Goal: Task Accomplishment & Management: Manage account settings

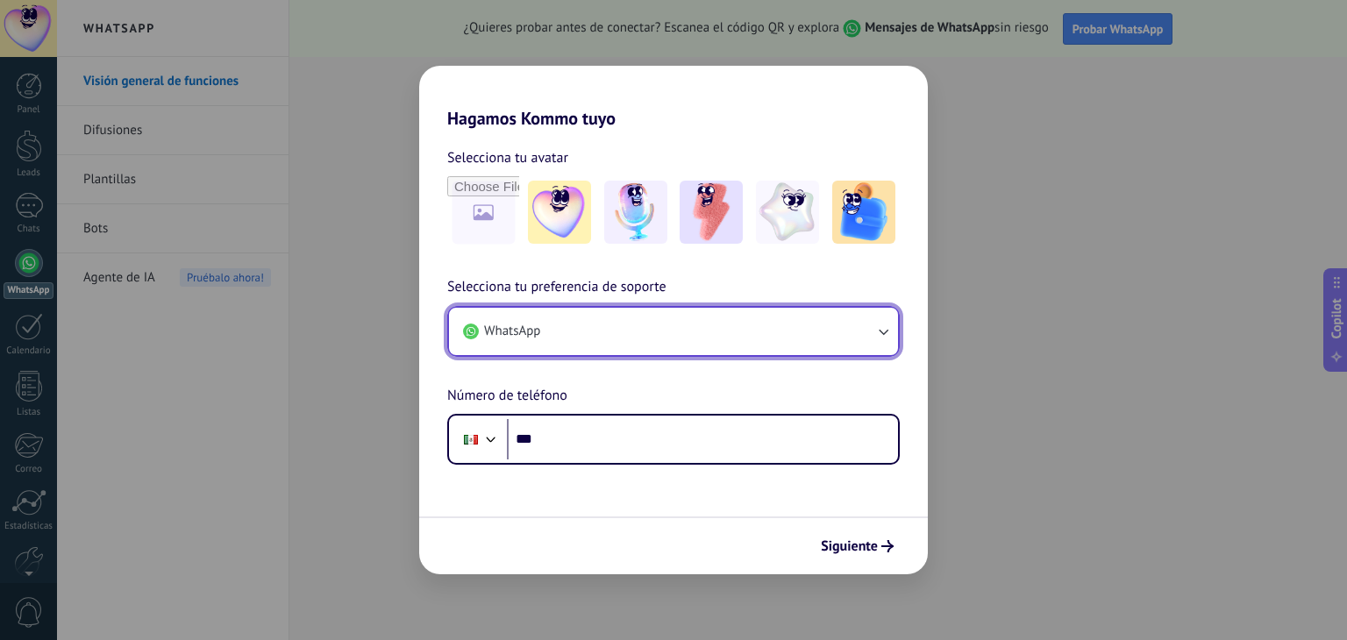
click at [882, 331] on icon "button" at bounding box center [884, 332] width 10 height 6
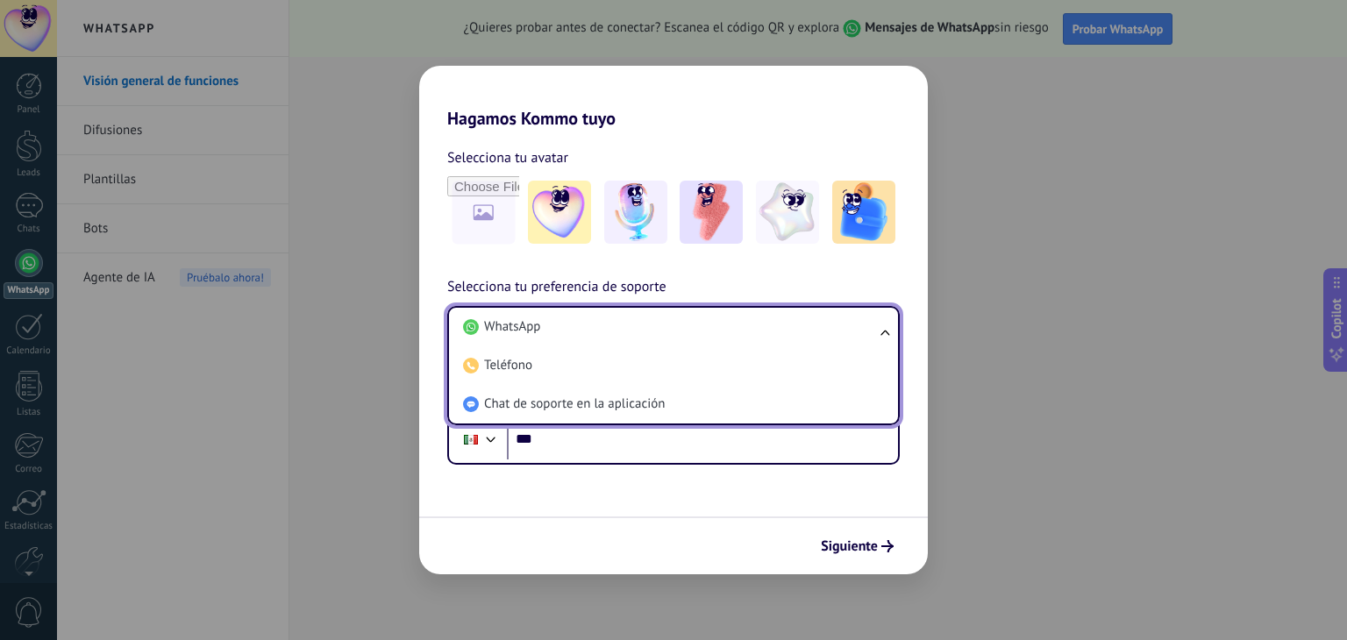
click at [1044, 500] on div "Hagamos Kommo tuyo Selecciona tu avatar Selecciona tu preferencia de soporte Wh…" at bounding box center [673, 320] width 1347 height 640
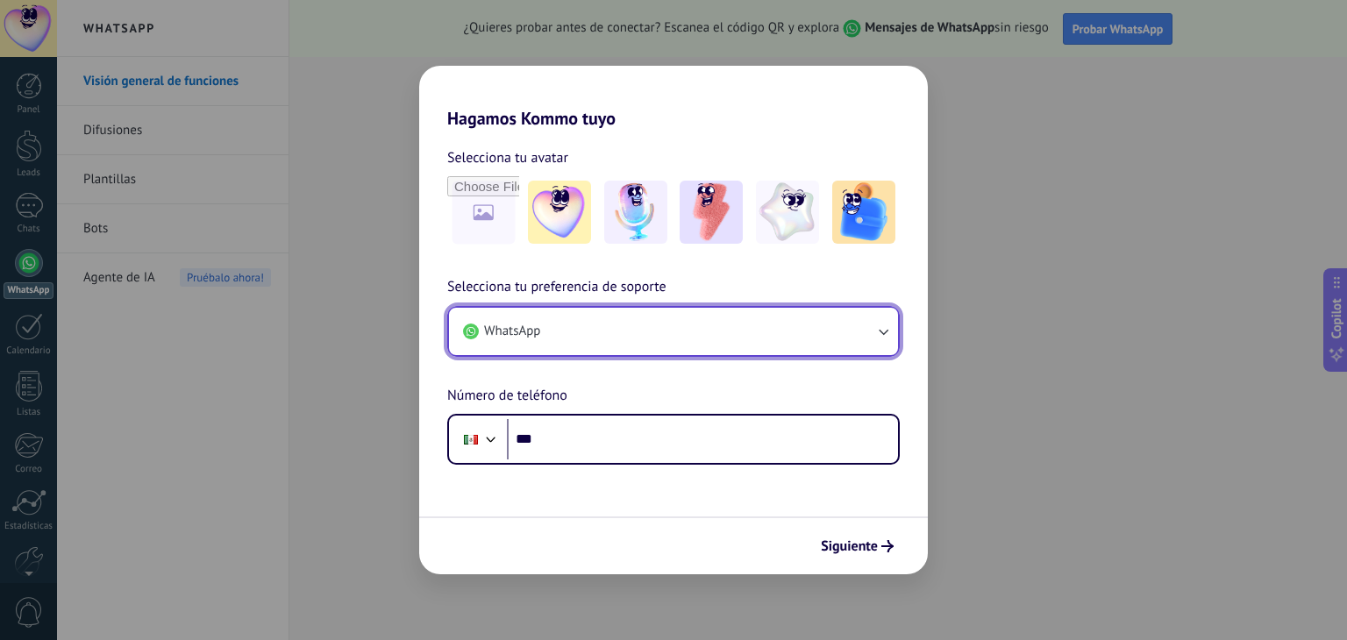
click at [470, 327] on use "button" at bounding box center [471, 332] width 16 height 16
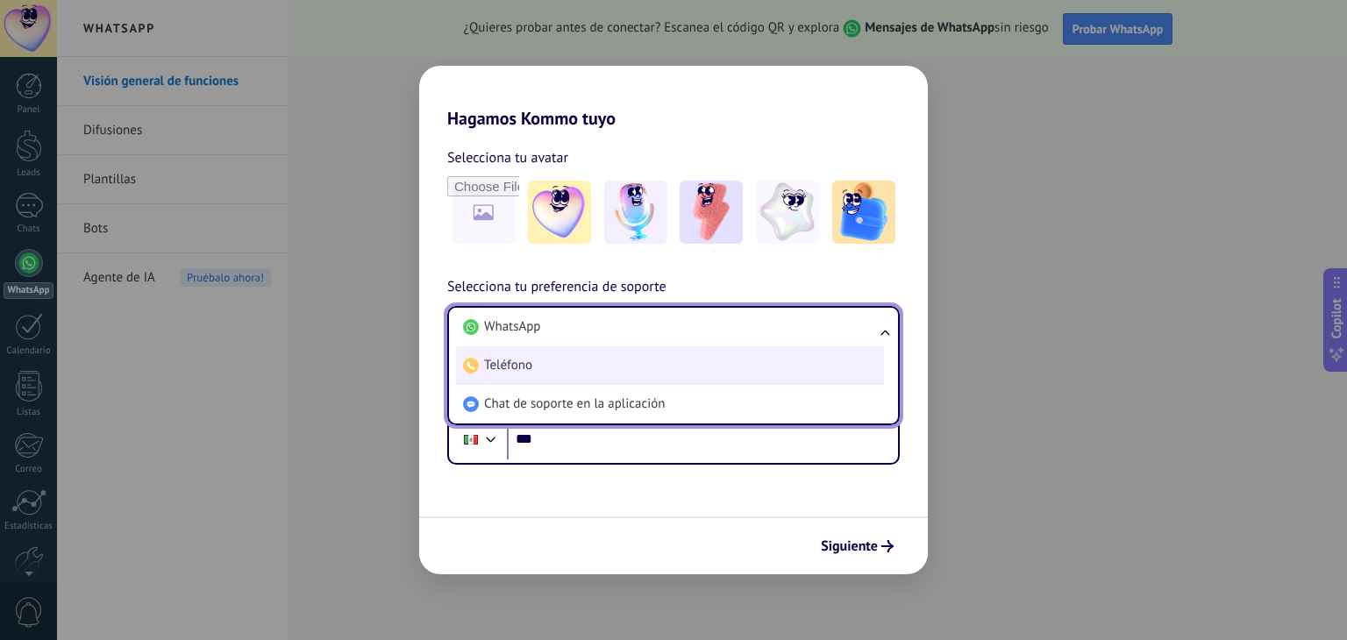
click at [515, 364] on span "Teléfono" at bounding box center [508, 366] width 48 height 18
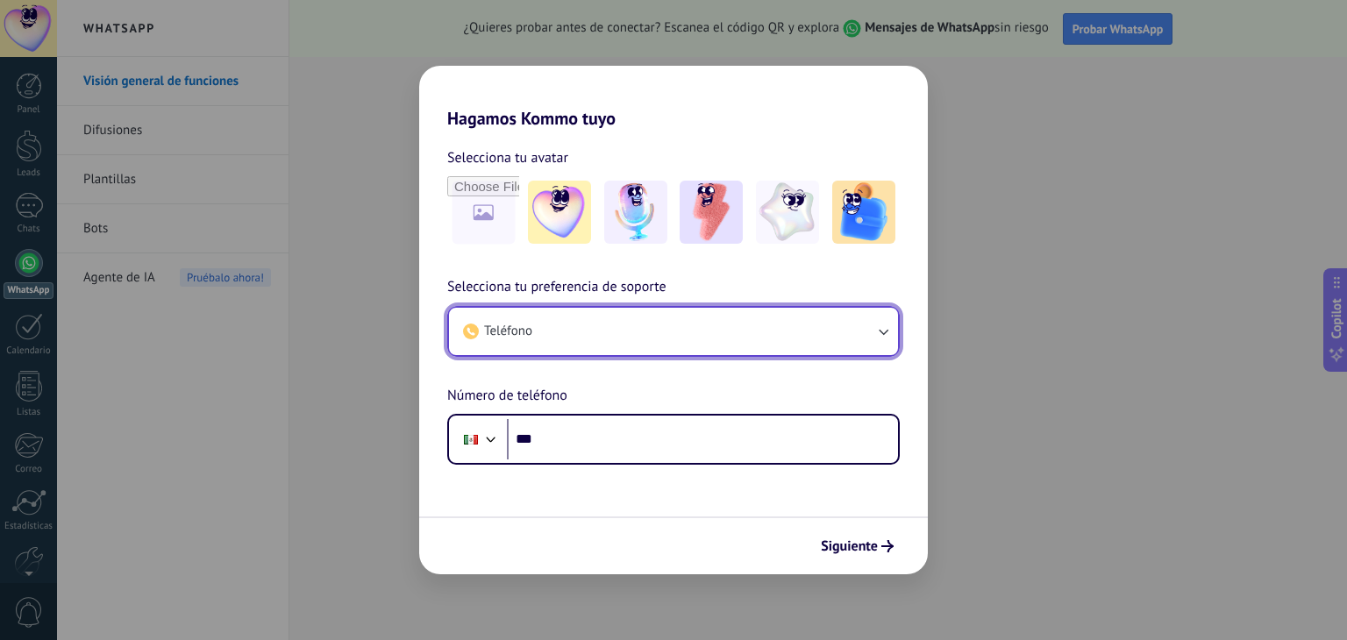
click at [470, 331] on use "button" at bounding box center [471, 332] width 16 height 16
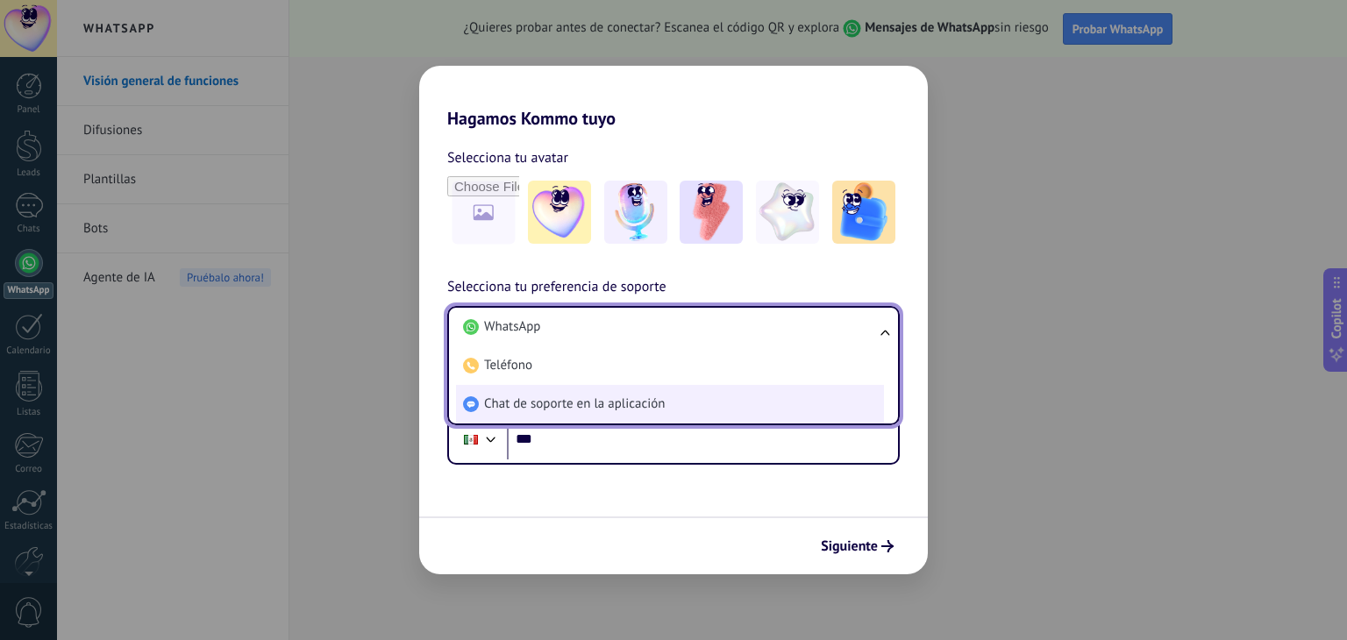
click at [551, 402] on span "Chat de soporte en la aplicación" at bounding box center [574, 404] width 181 height 18
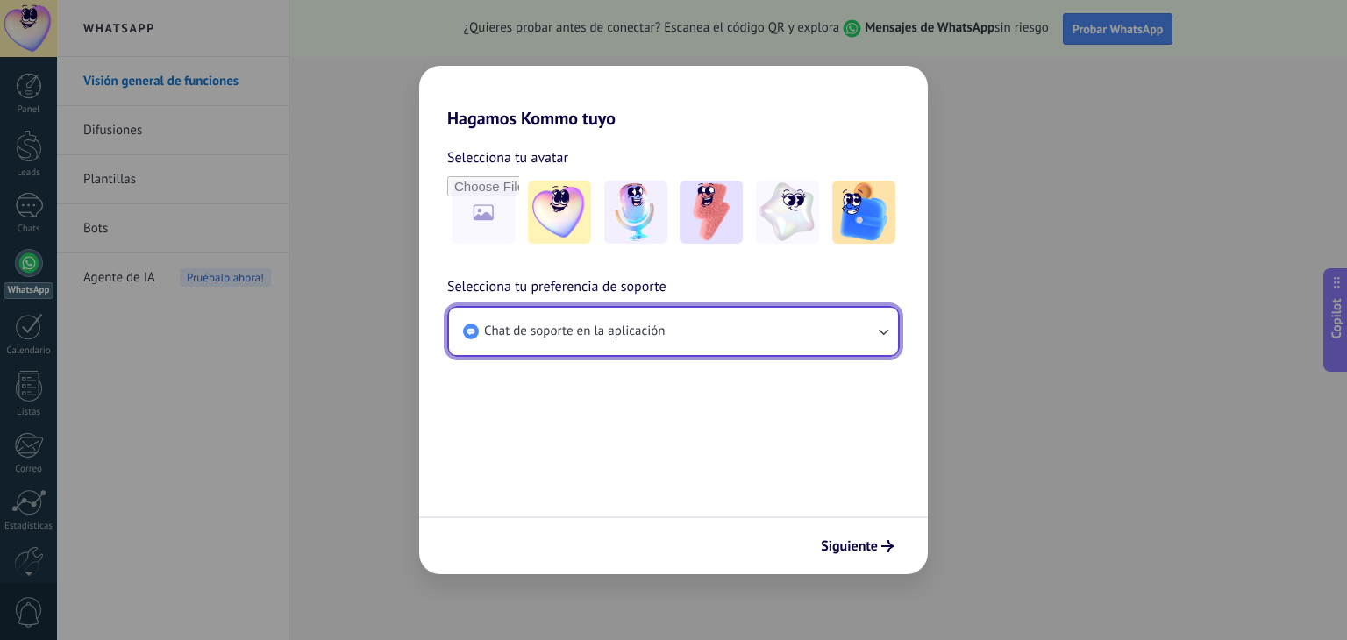
click at [470, 332] on use "button" at bounding box center [471, 332] width 16 height 16
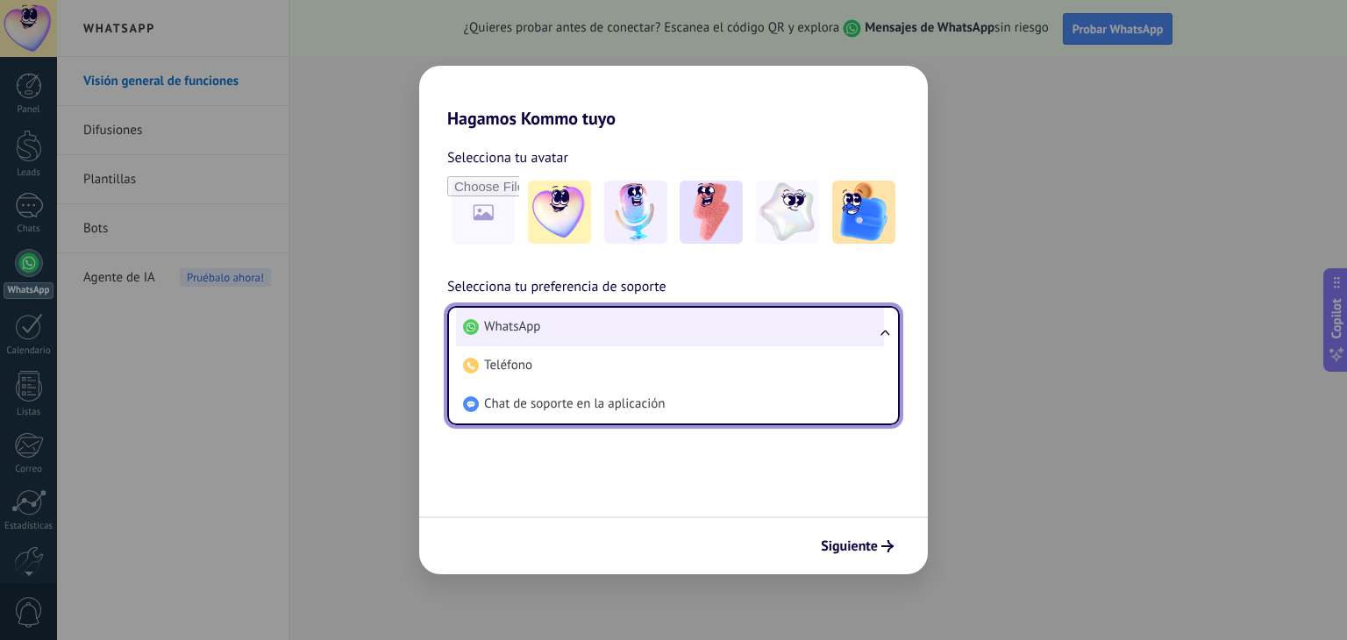
click at [530, 329] on span "WhatsApp" at bounding box center [512, 327] width 56 height 18
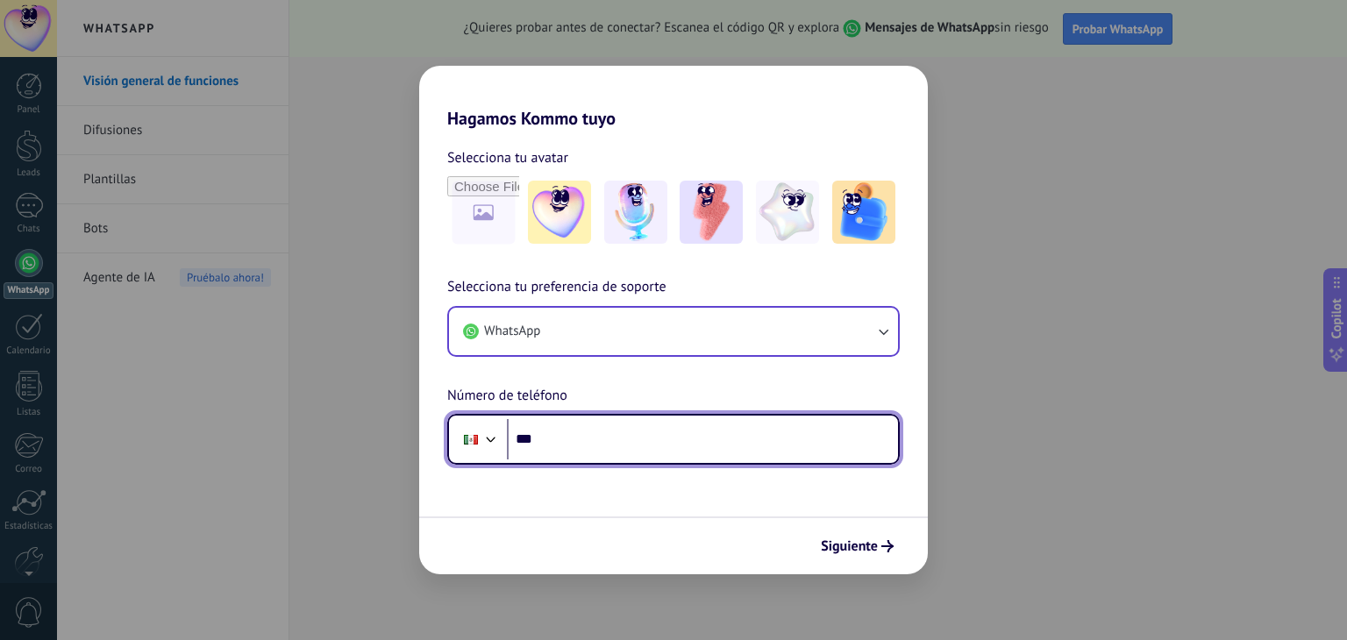
click at [577, 444] on input "***" at bounding box center [702, 439] width 391 height 40
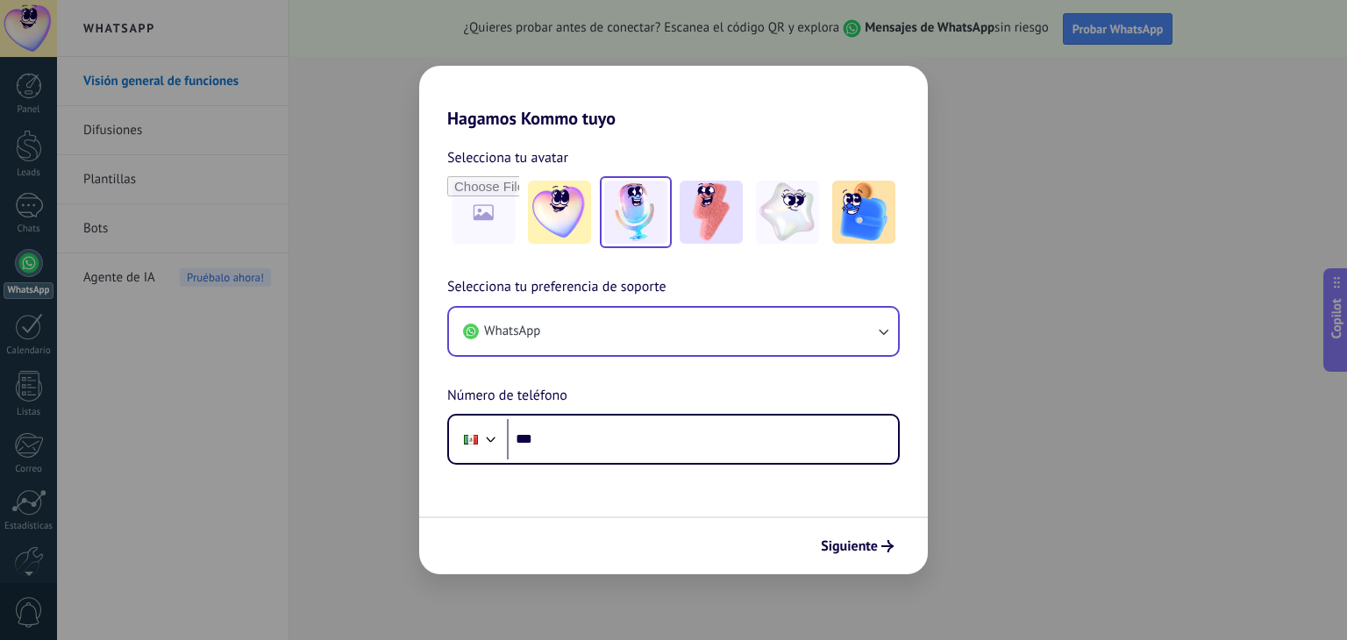
click at [638, 208] on img at bounding box center [635, 212] width 63 height 63
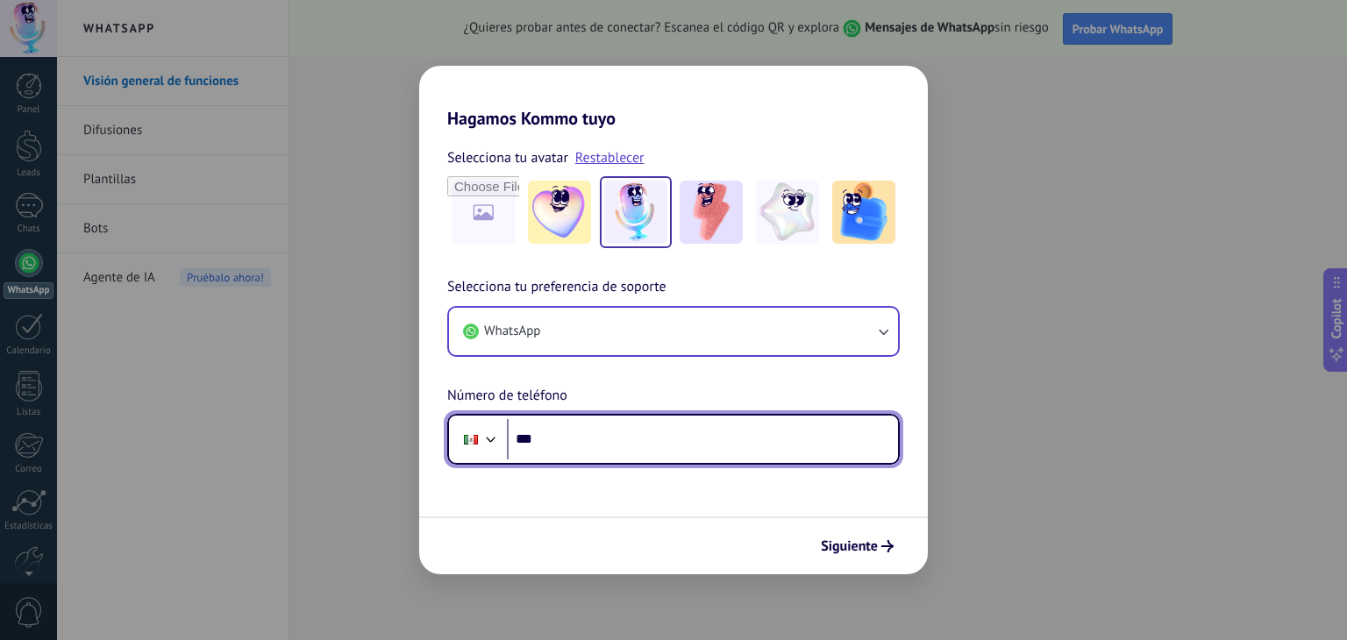
click at [603, 448] on input "***" at bounding box center [702, 439] width 391 height 40
type input "**********"
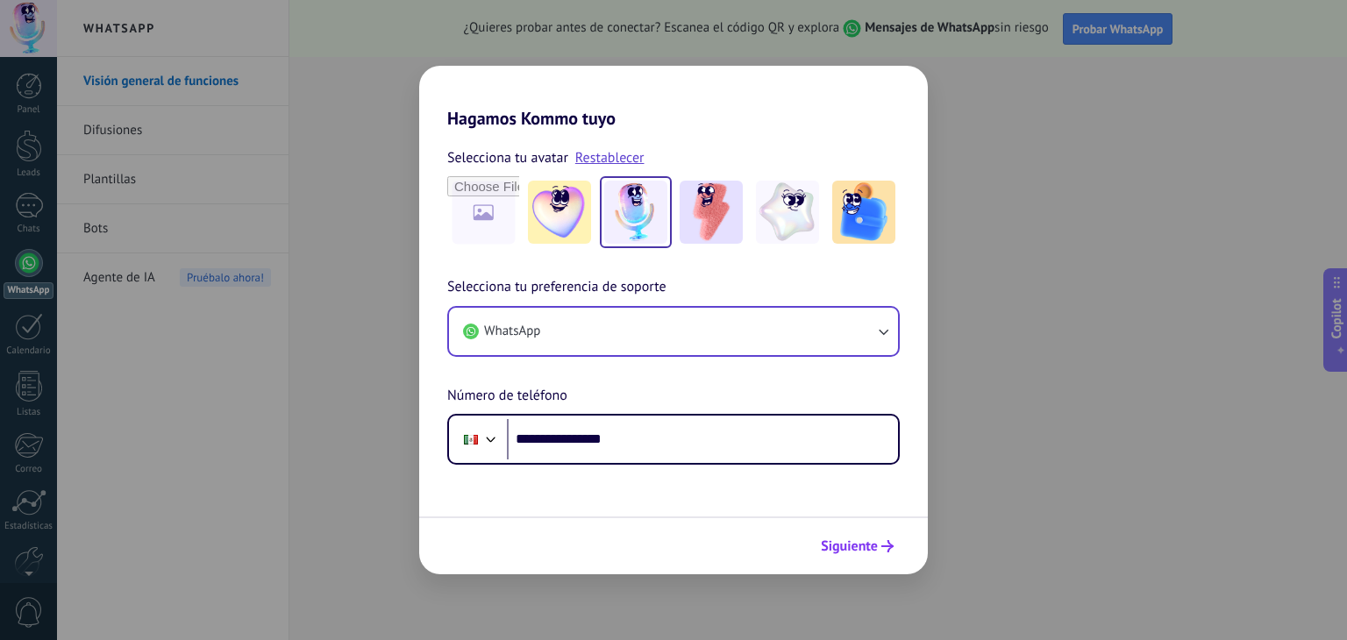
click at [862, 541] on span "Siguiente" at bounding box center [849, 546] width 57 height 12
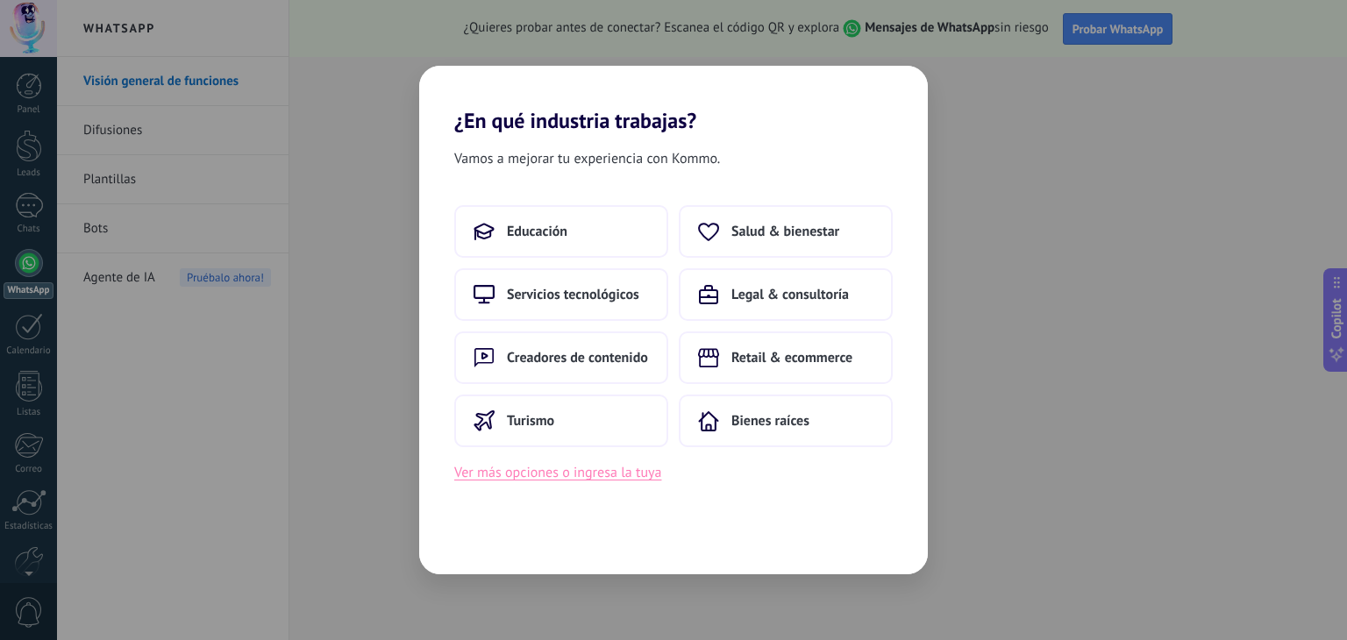
click at [605, 474] on button "Ver más opciones o ingresa la tuya" at bounding box center [557, 472] width 207 height 23
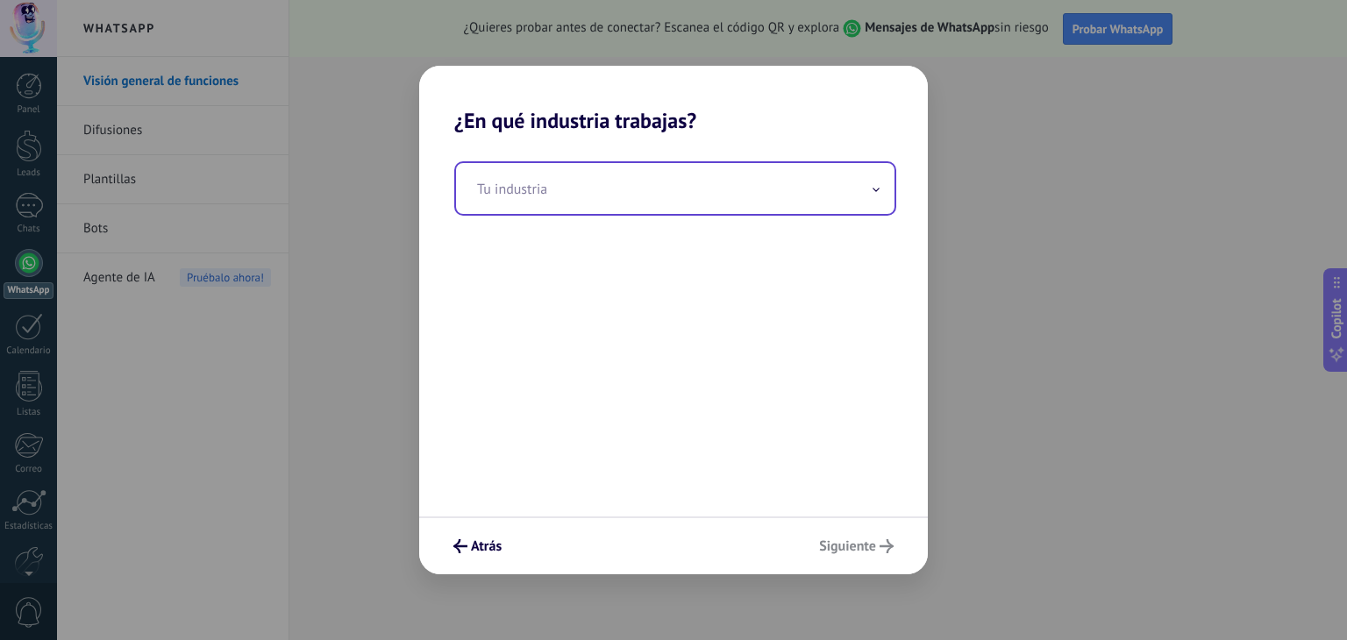
click at [547, 194] on input "text" at bounding box center [675, 188] width 438 height 51
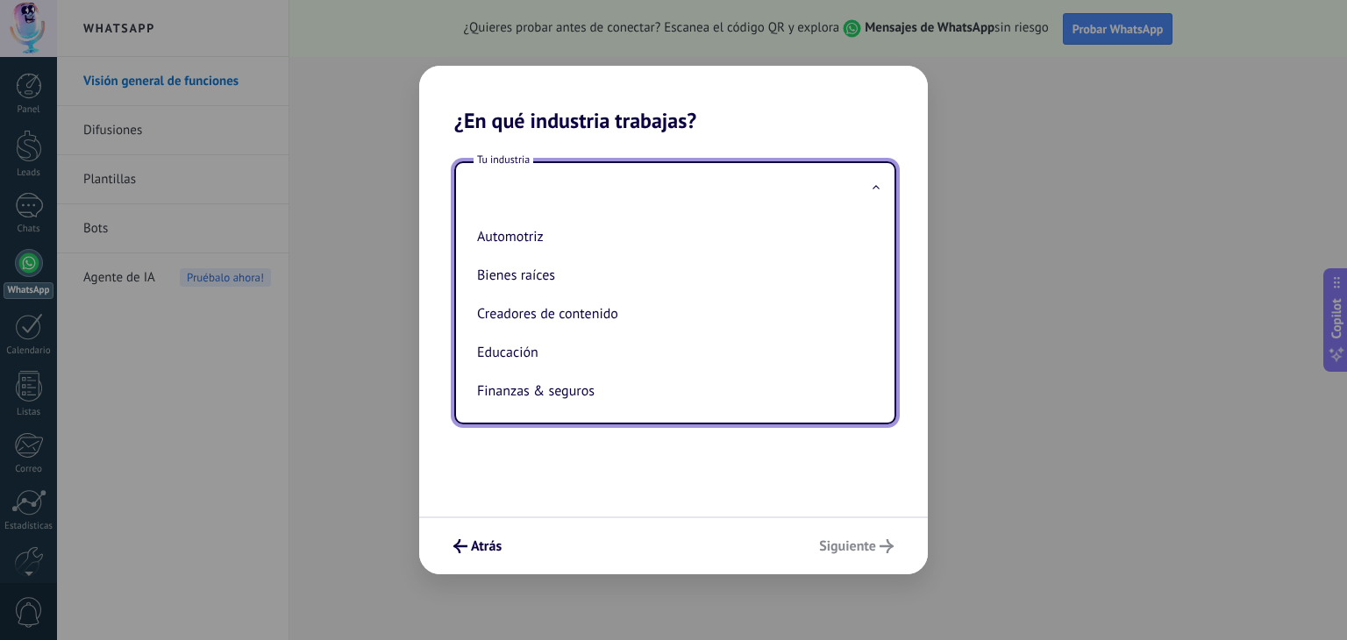
click at [501, 193] on input "text" at bounding box center [675, 188] width 438 height 51
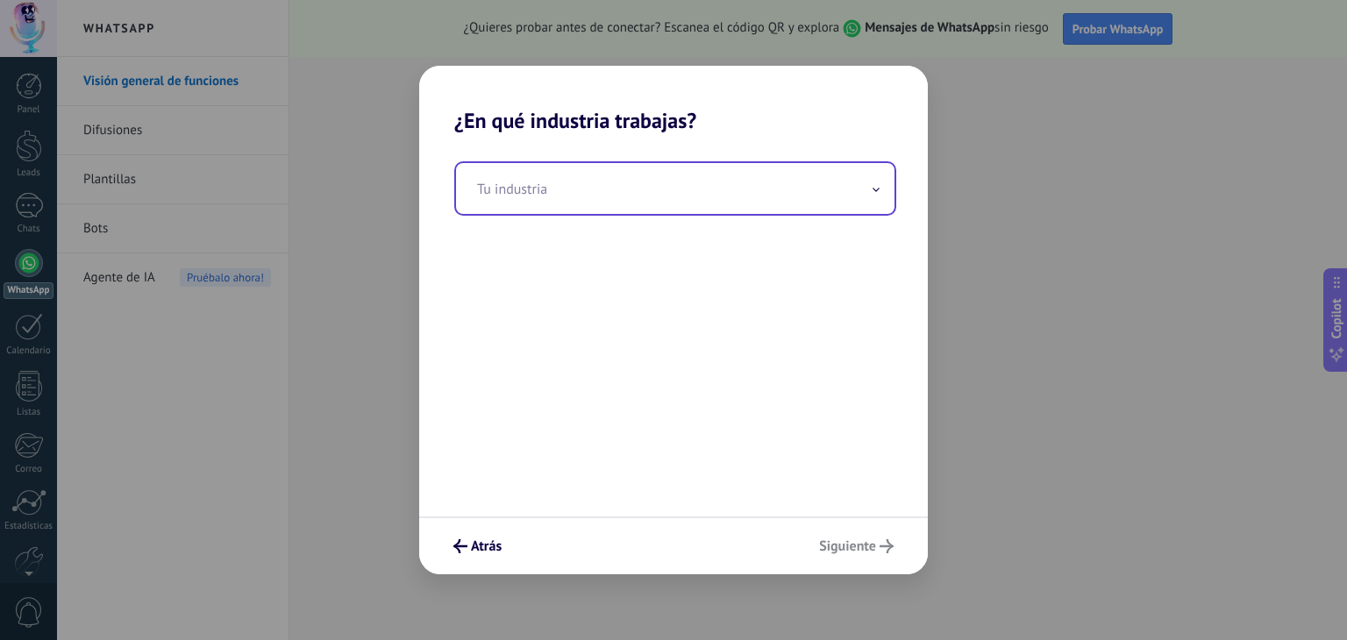
click at [528, 192] on input "text" at bounding box center [675, 188] width 438 height 51
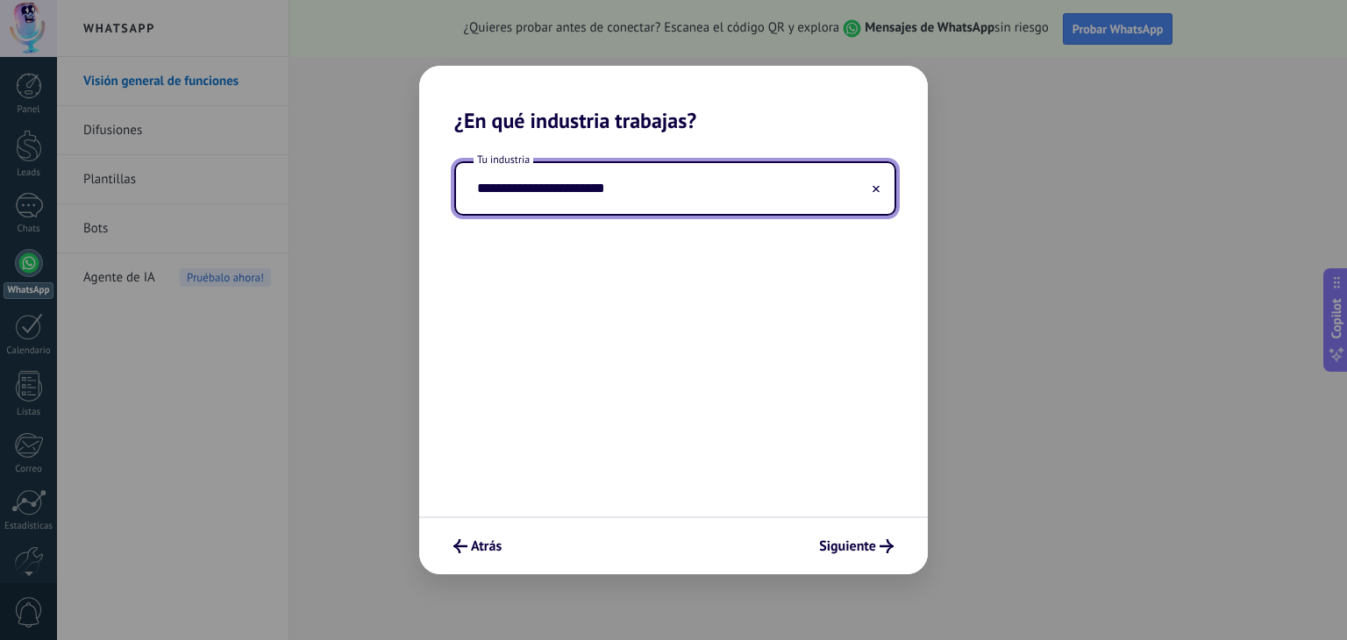
click at [482, 191] on input "**********" at bounding box center [675, 188] width 438 height 51
type input "**********"
click at [870, 547] on span "Siguiente" at bounding box center [847, 546] width 57 height 12
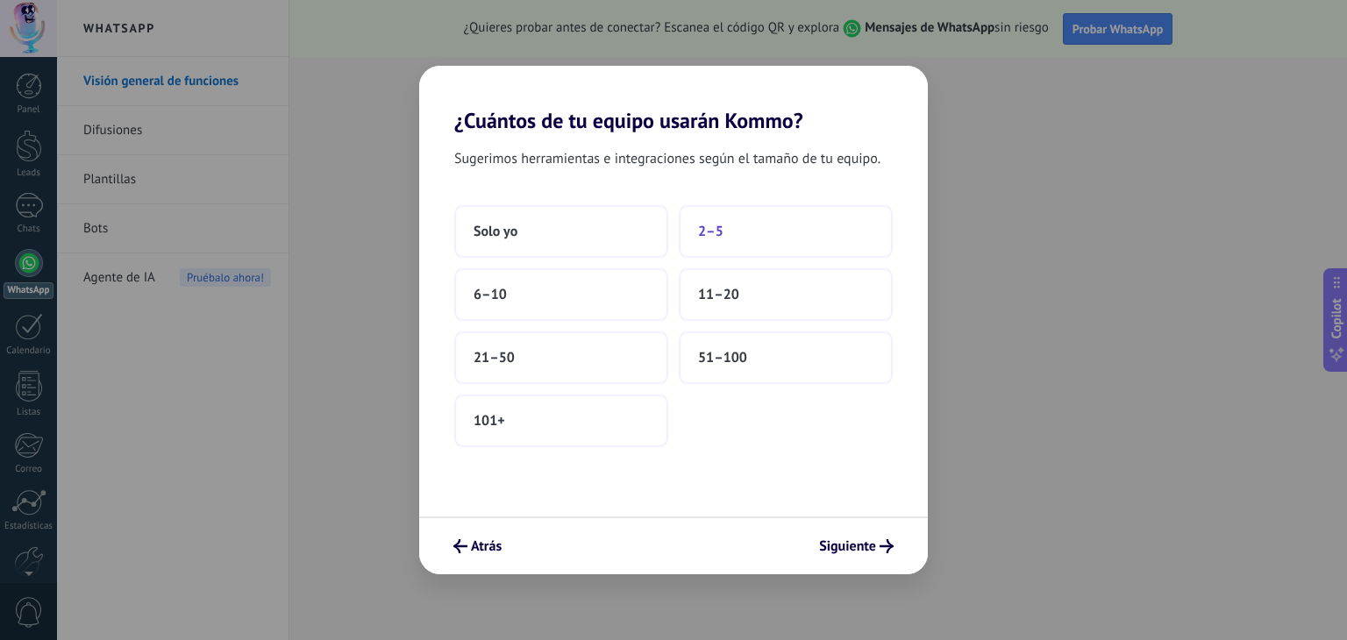
click at [775, 236] on button "2–5" at bounding box center [786, 231] width 214 height 53
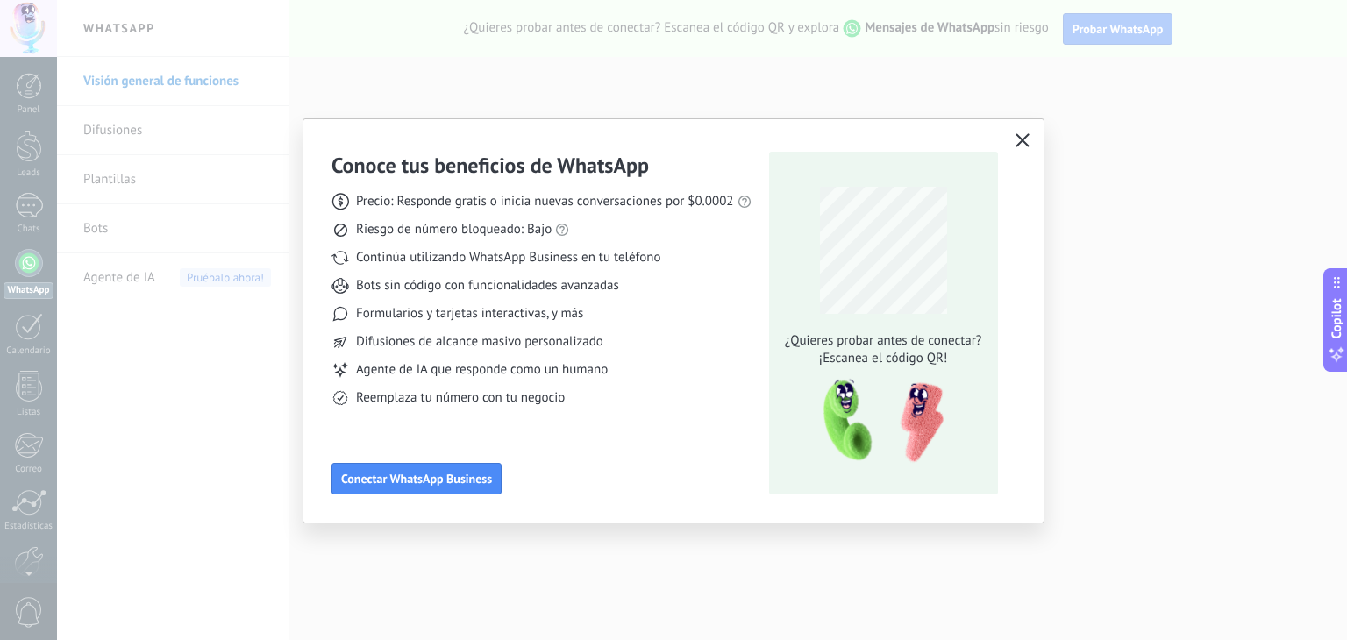
click at [1024, 144] on icon "button" at bounding box center [1022, 140] width 14 height 14
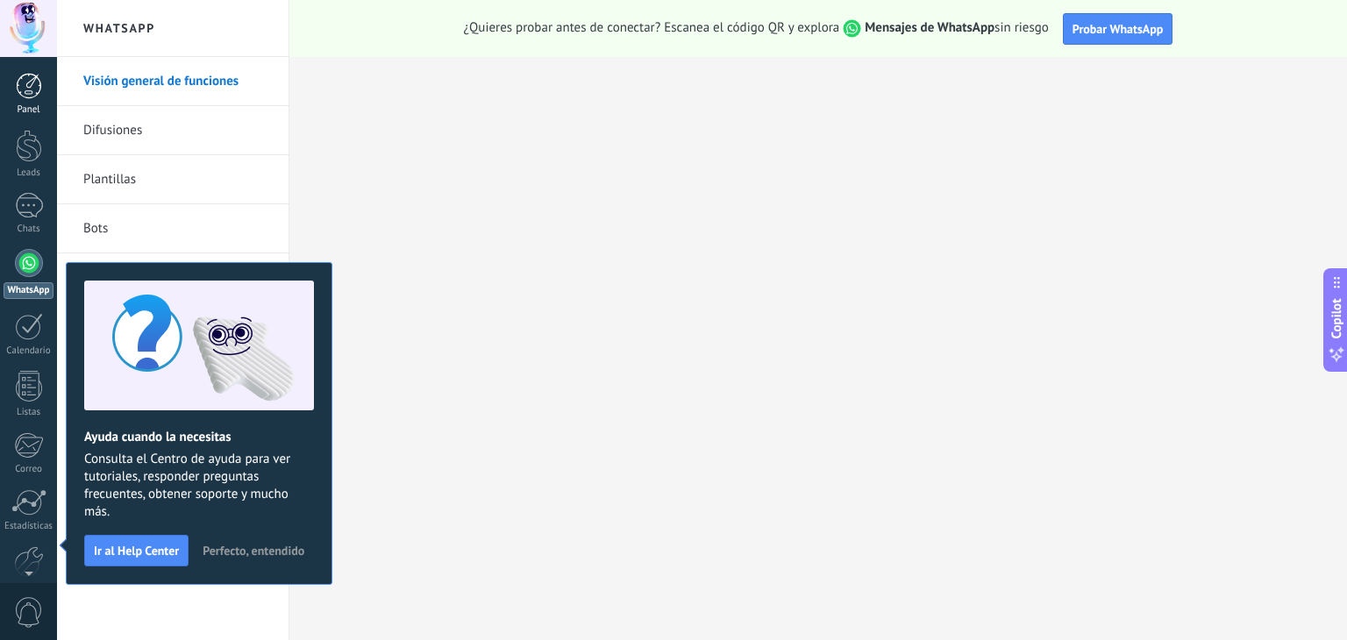
click at [24, 85] on div at bounding box center [29, 86] width 26 height 26
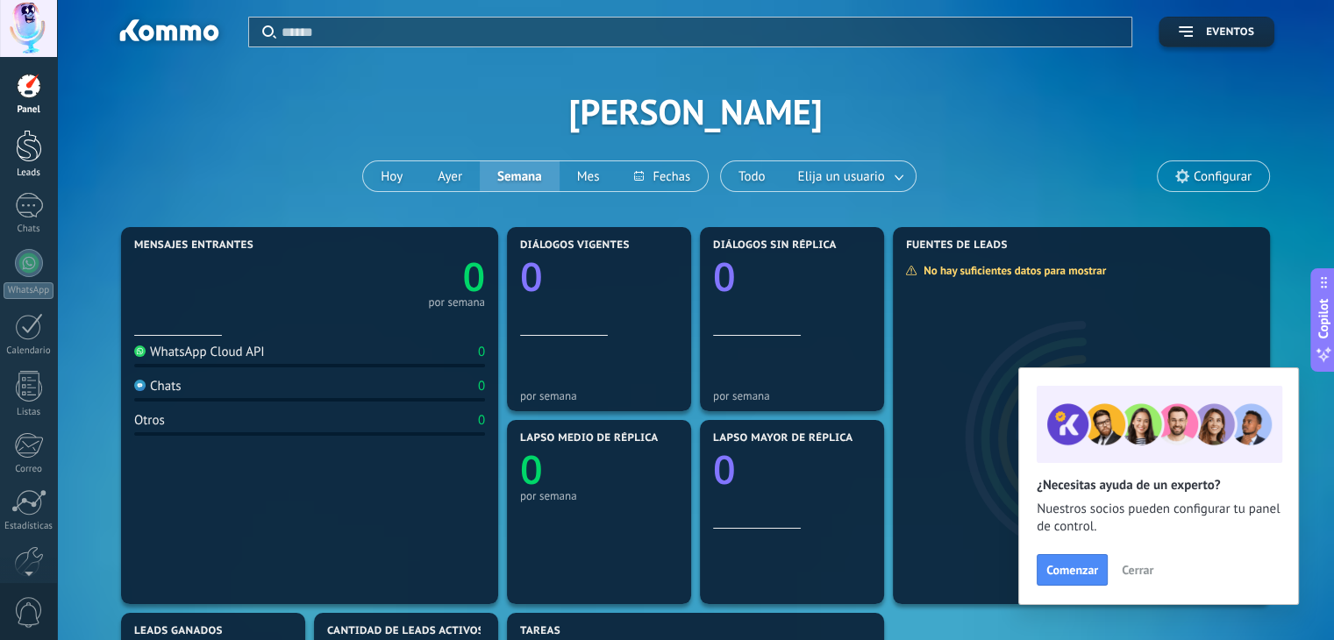
click at [35, 146] on div at bounding box center [29, 146] width 26 height 32
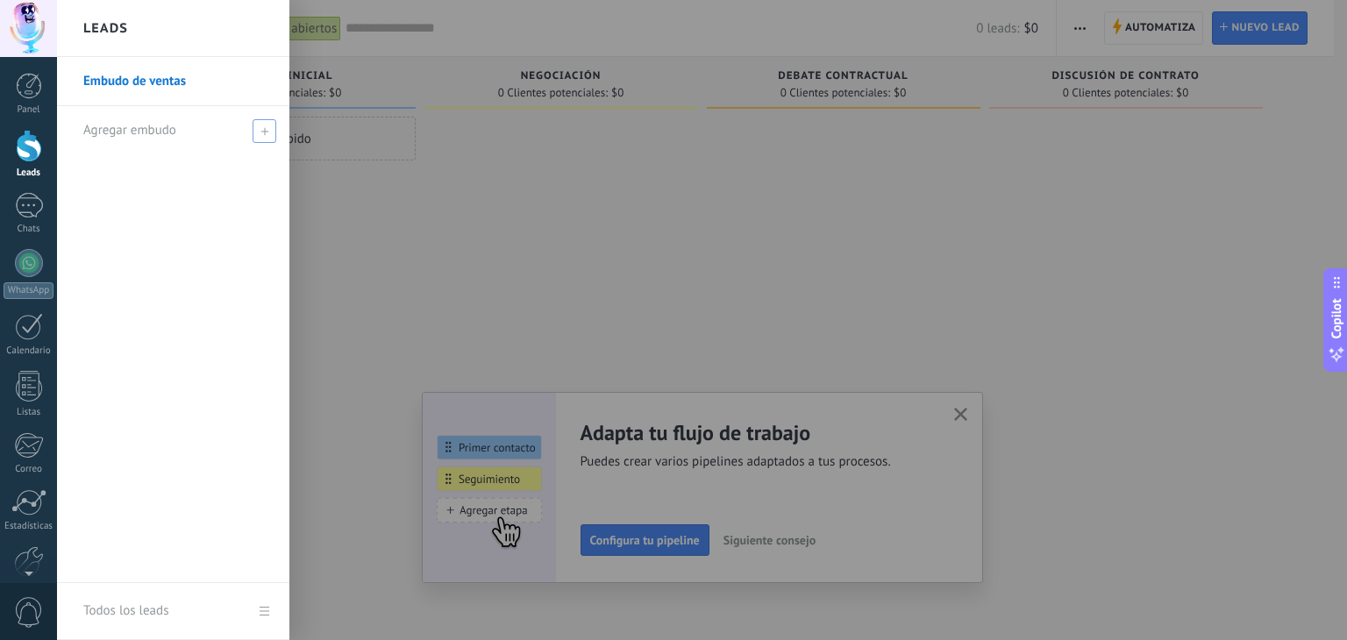
click at [147, 132] on span "Agregar embudo" at bounding box center [129, 130] width 93 height 17
click at [263, 125] on span at bounding box center [267, 131] width 16 height 12
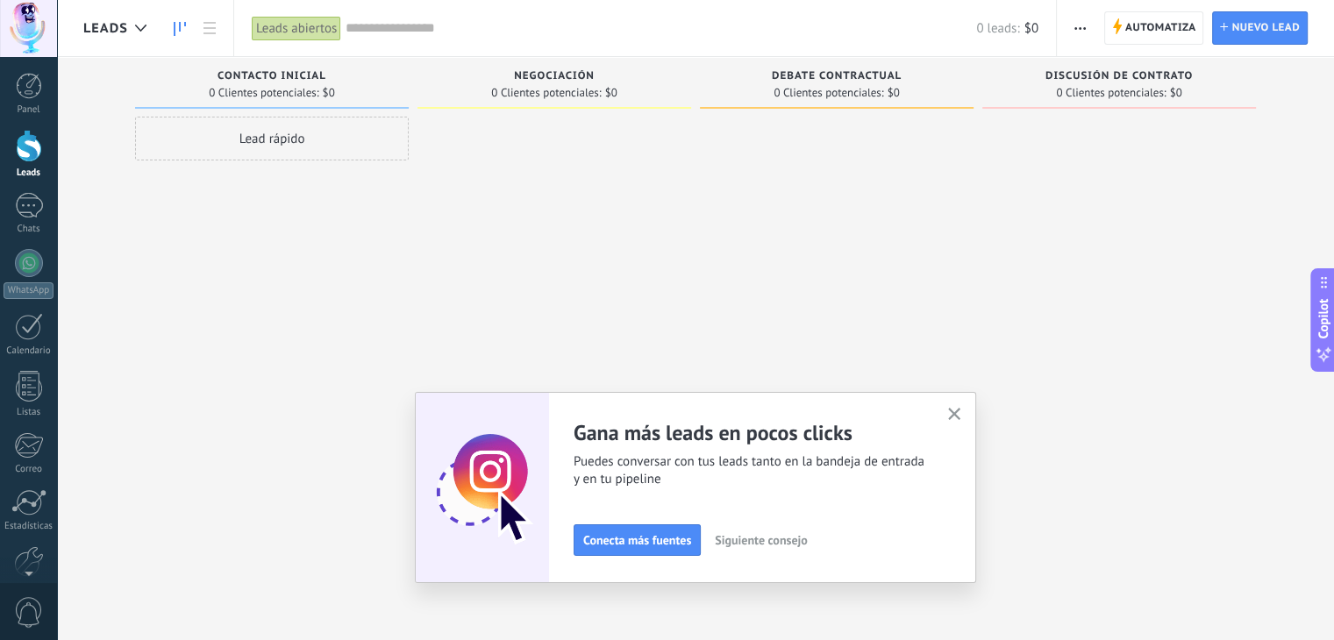
click at [631, 234] on div at bounding box center [554, 322] width 274 height 411
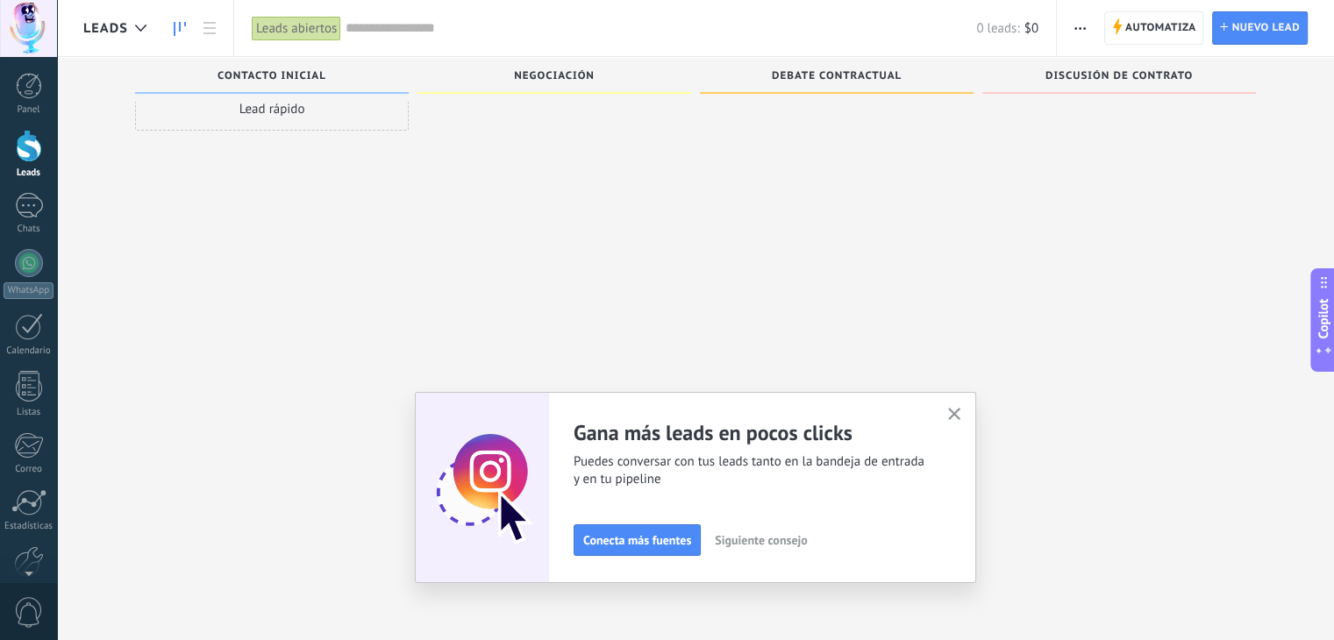
scroll to position [29, 0]
click at [674, 536] on span "Conecta más fuentes" at bounding box center [637, 540] width 108 height 12
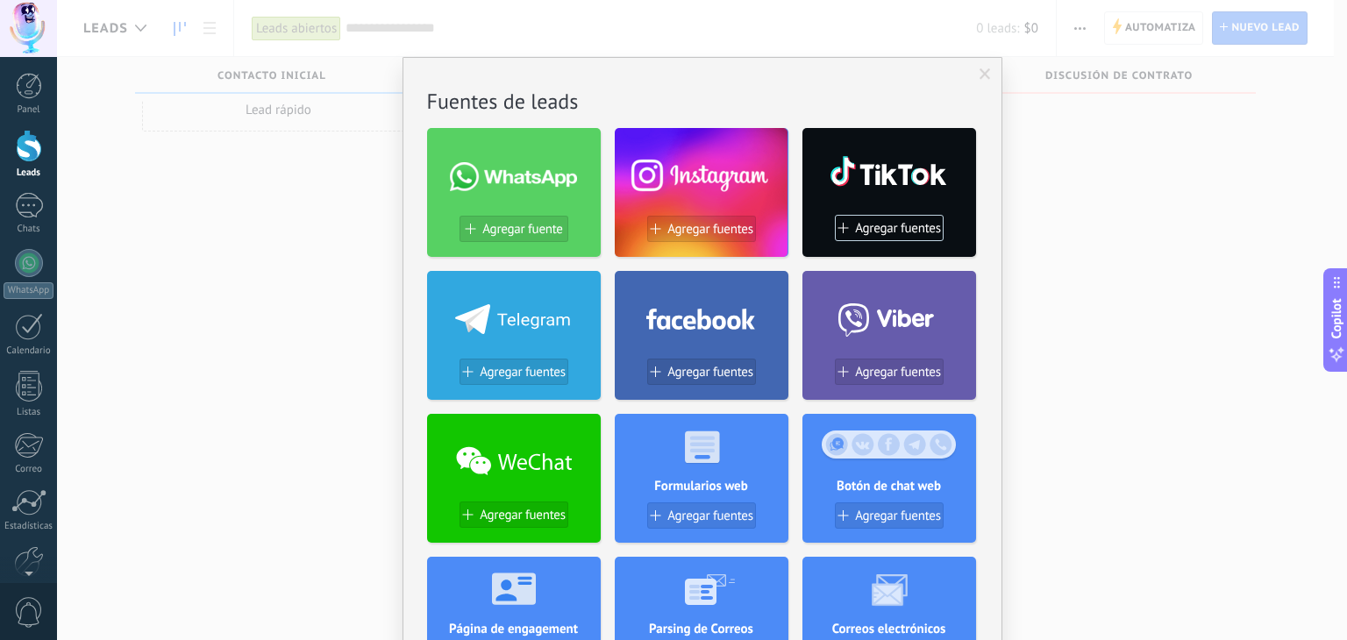
click at [537, 192] on div at bounding box center [514, 172] width 174 height 75
click at [526, 228] on span "Agregar fuente" at bounding box center [522, 229] width 80 height 15
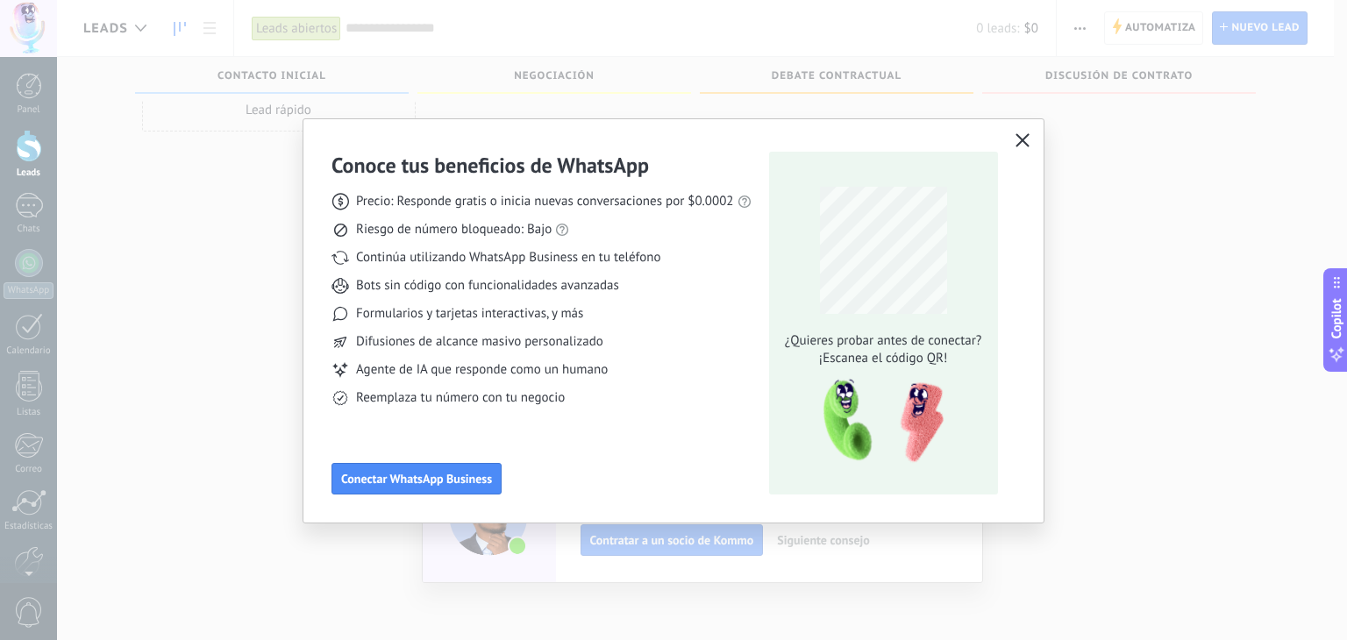
click at [1020, 134] on icon "button" at bounding box center [1022, 140] width 14 height 14
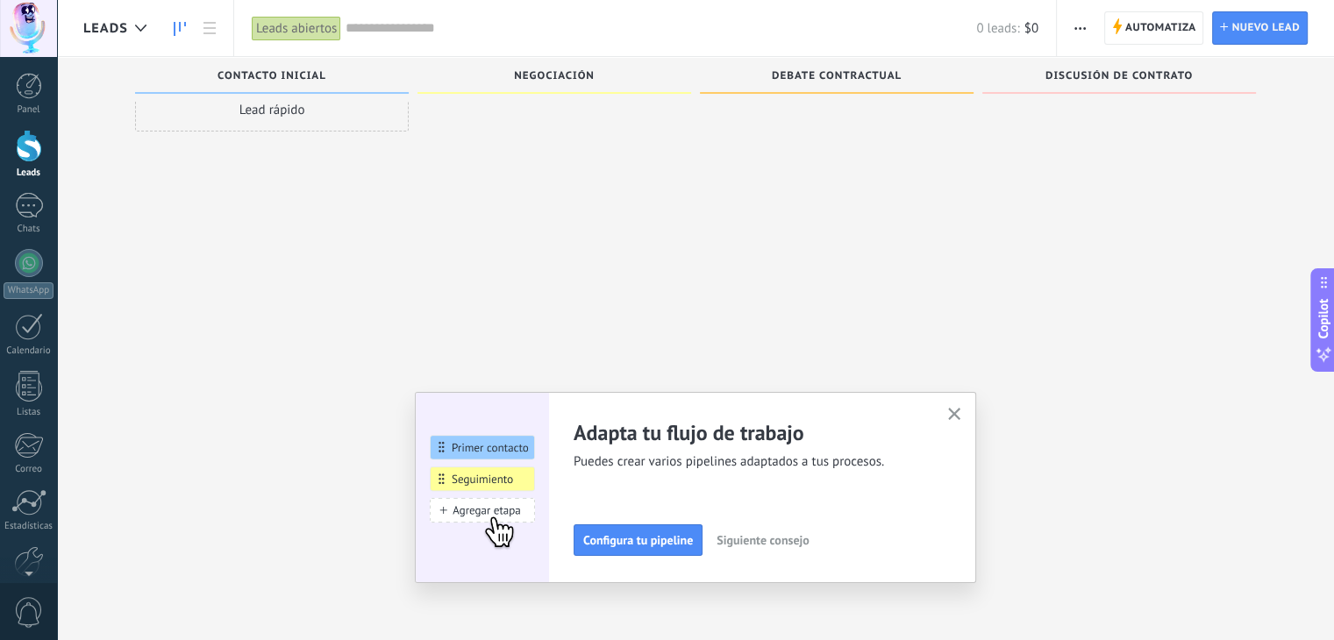
click at [31, 155] on div at bounding box center [29, 146] width 26 height 32
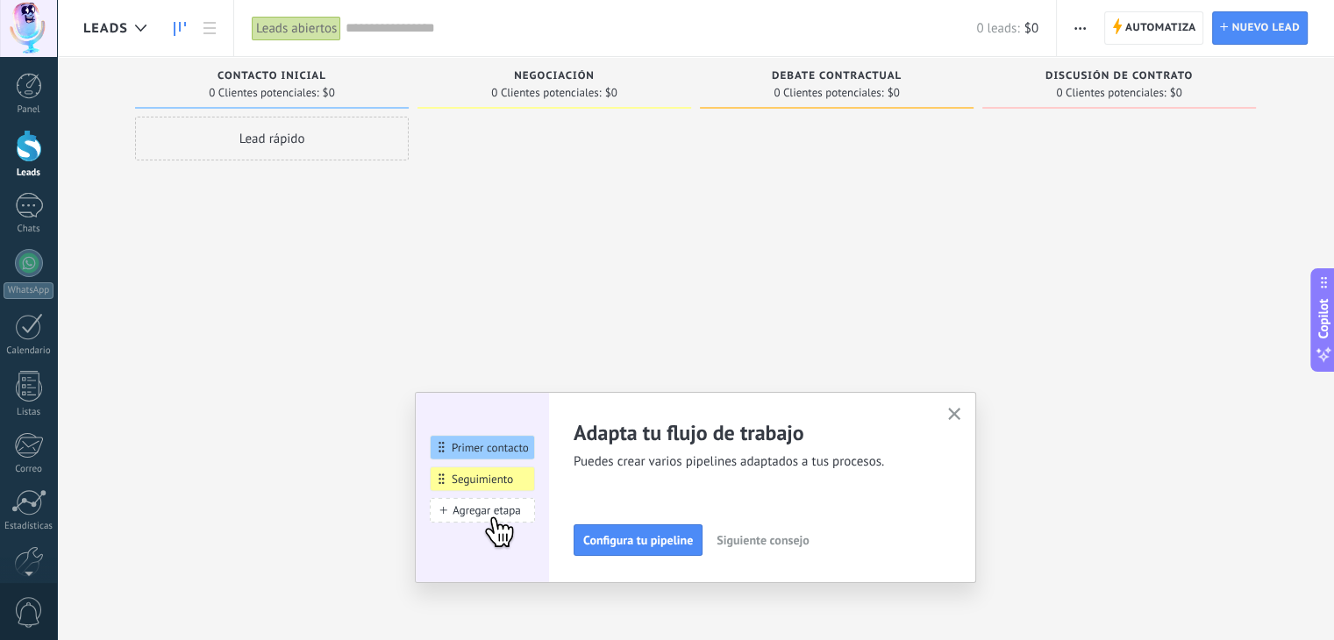
click at [288, 135] on div "Lead rápido" at bounding box center [272, 139] width 274 height 44
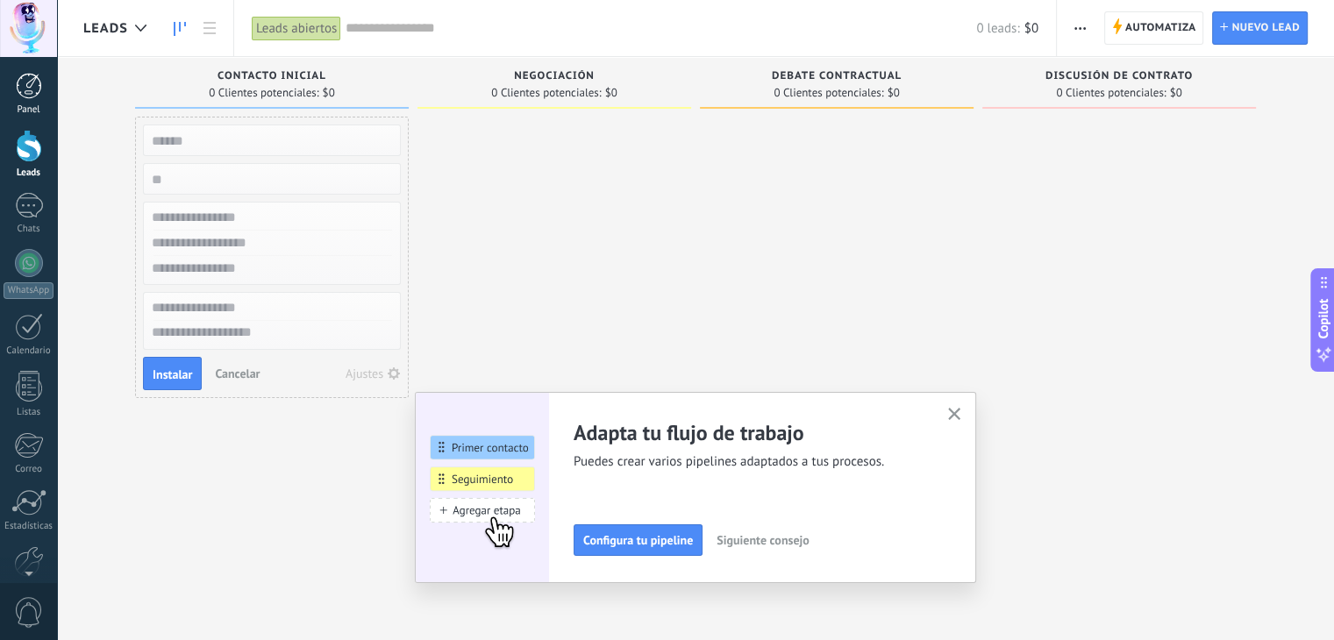
click at [27, 89] on div at bounding box center [29, 86] width 26 height 26
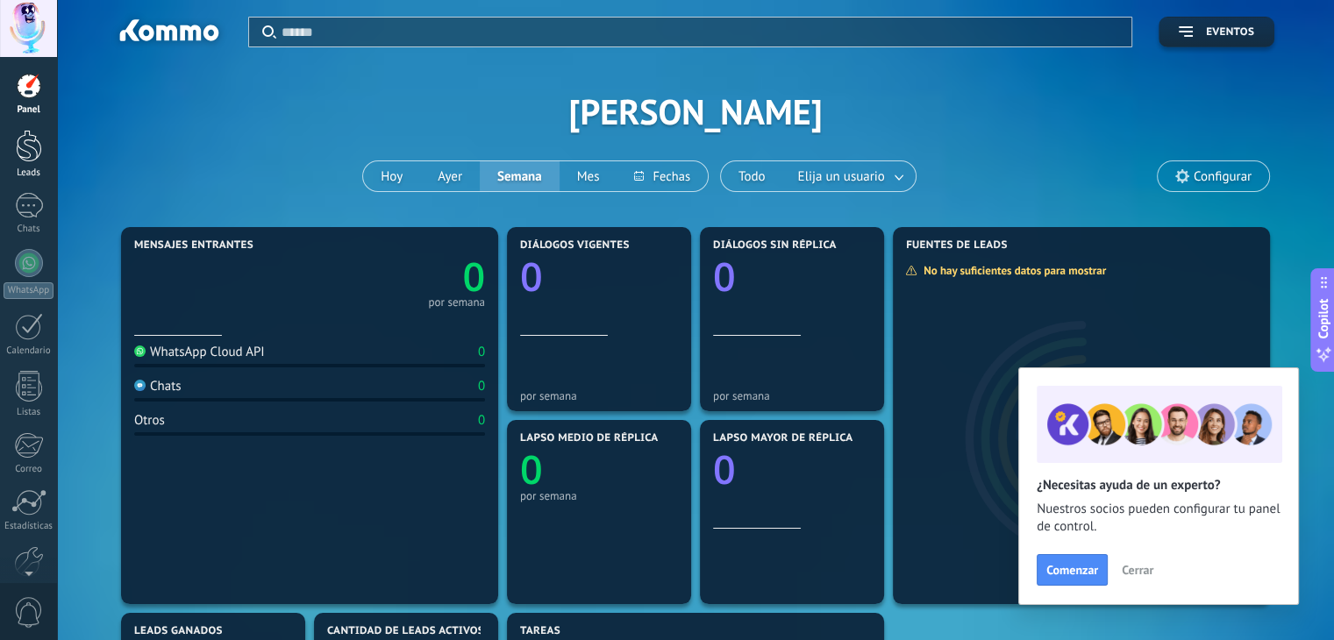
click at [30, 147] on div at bounding box center [29, 146] width 26 height 32
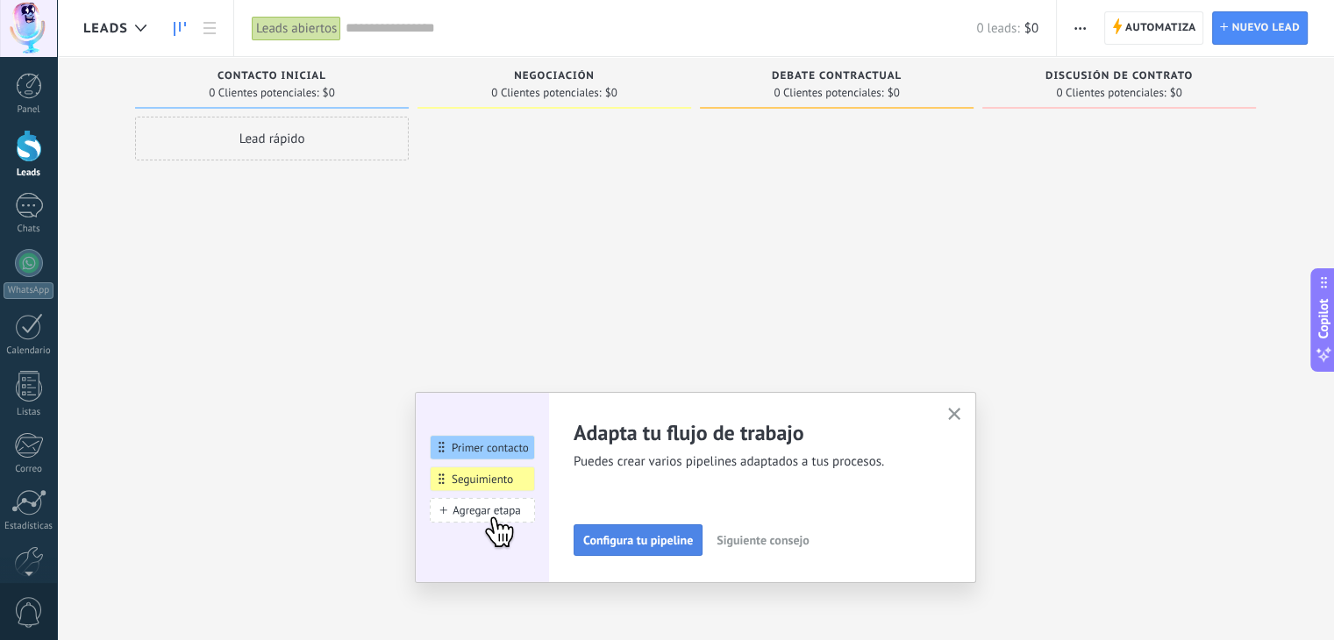
click at [657, 540] on span "Configura tu pipeline" at bounding box center [638, 540] width 110 height 12
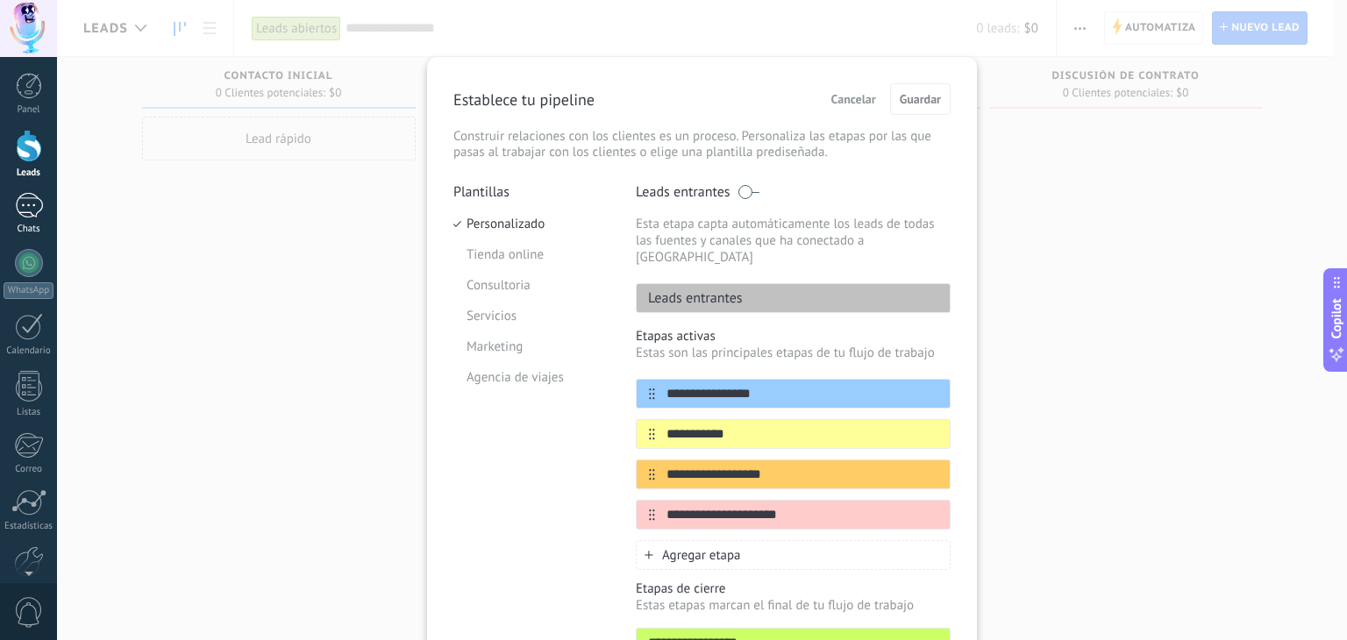
click at [23, 206] on div at bounding box center [29, 205] width 28 height 25
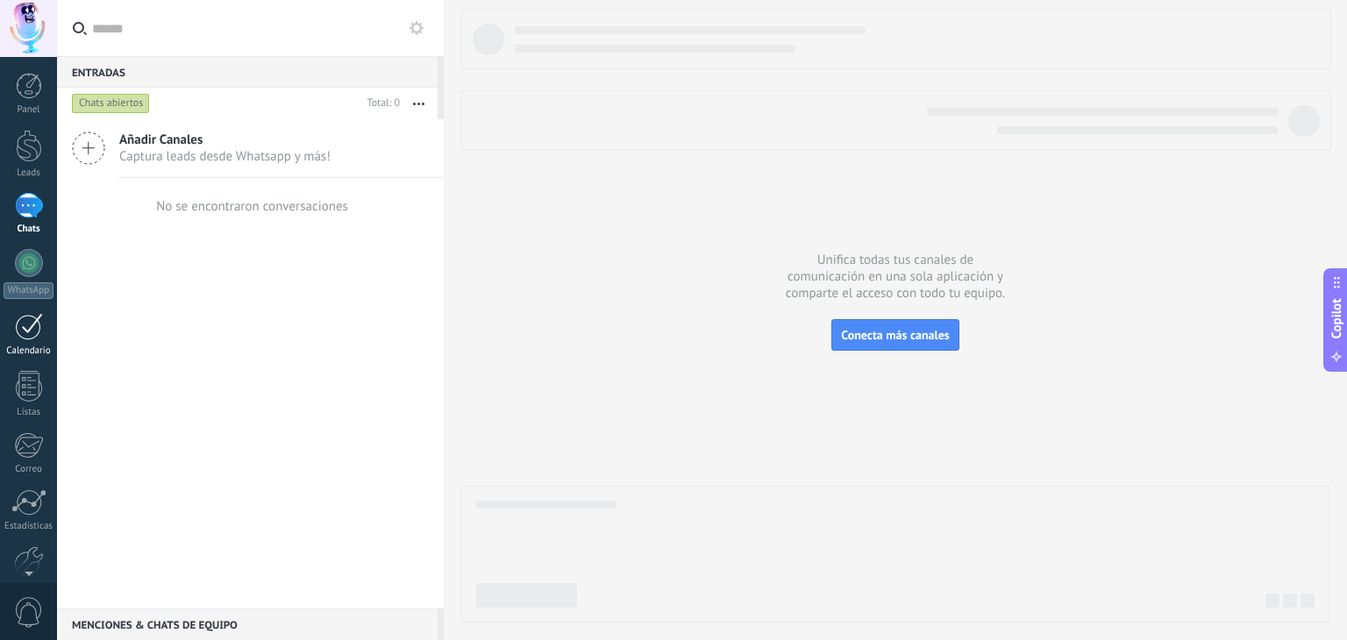
click at [28, 331] on div at bounding box center [29, 326] width 28 height 27
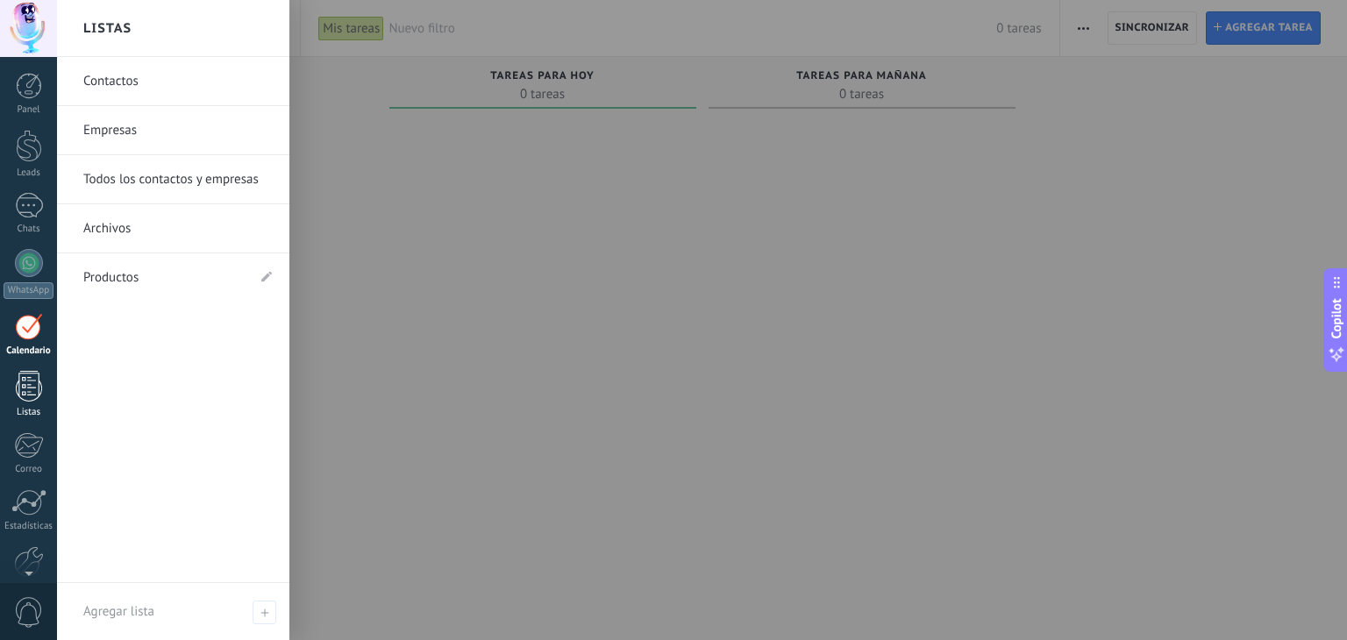
click at [33, 383] on div at bounding box center [29, 386] width 26 height 31
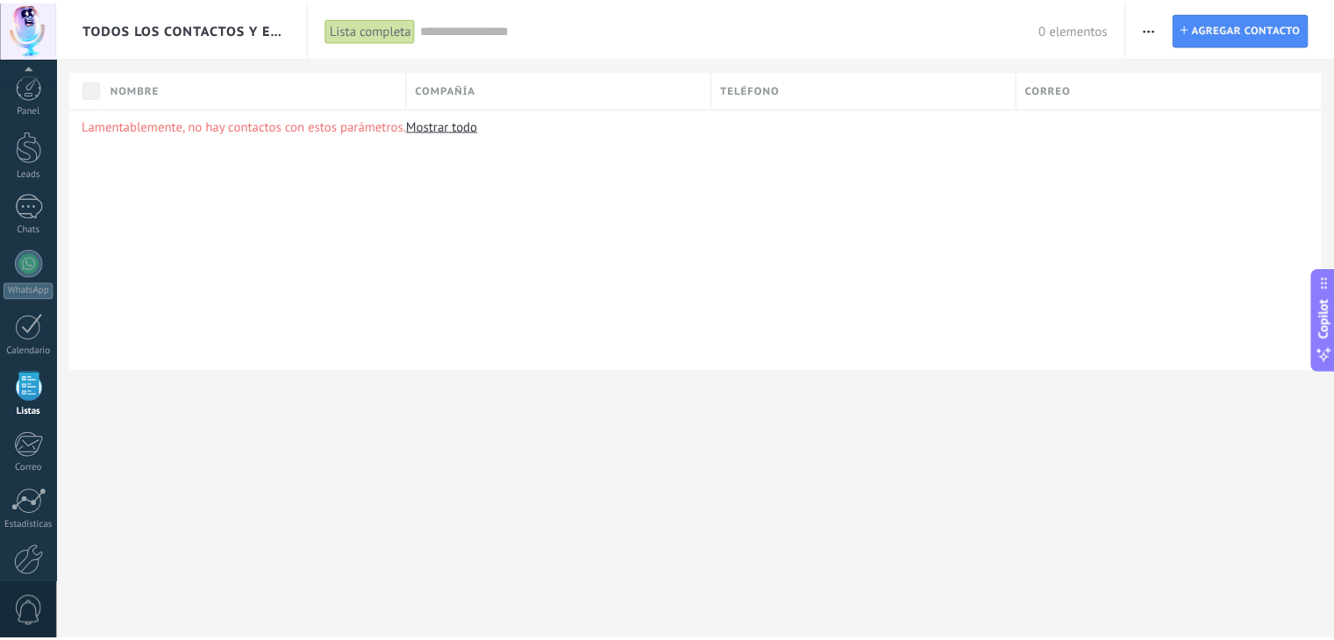
scroll to position [89, 0]
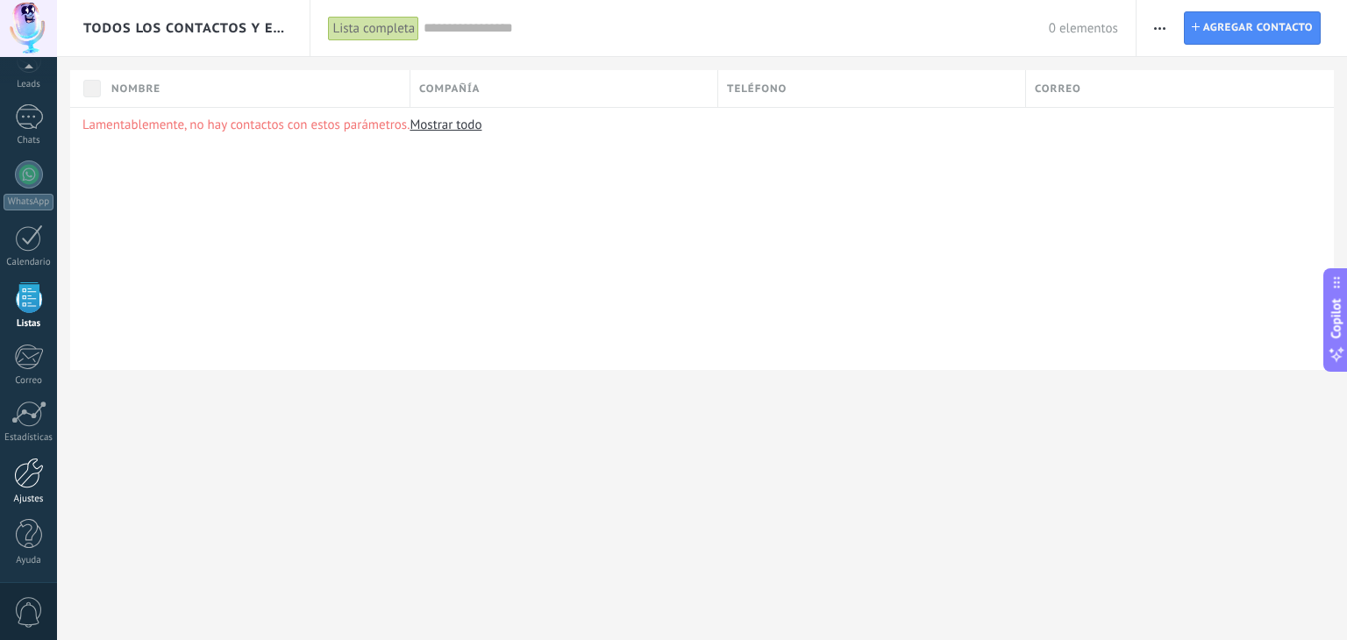
click at [32, 468] on div at bounding box center [29, 473] width 30 height 31
